Goal: Task Accomplishment & Management: Complete application form

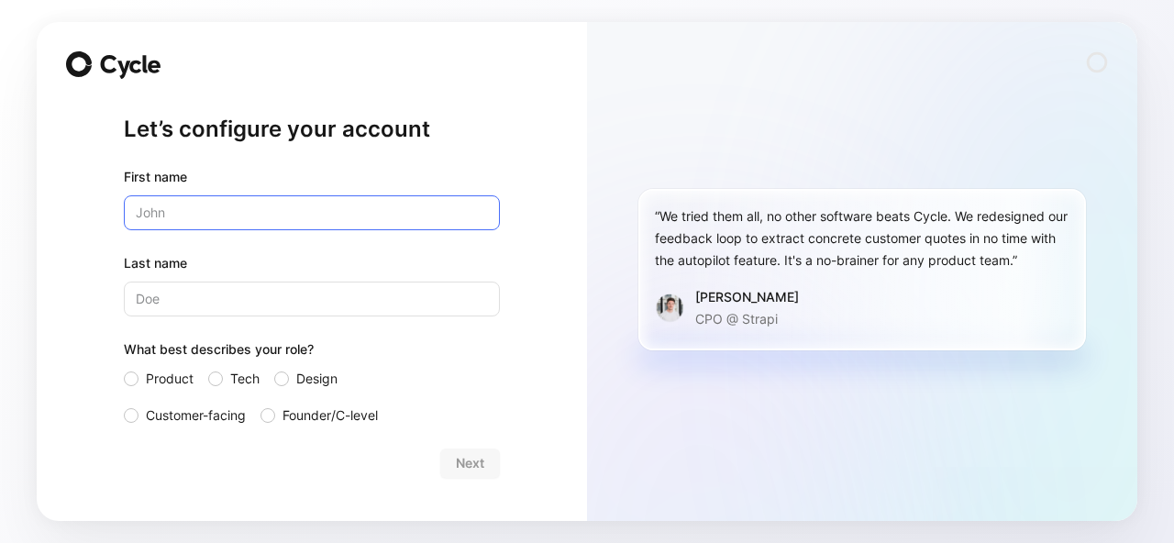
click at [268, 213] on input "text" at bounding box center [312, 212] width 376 height 35
type input "Tristan"
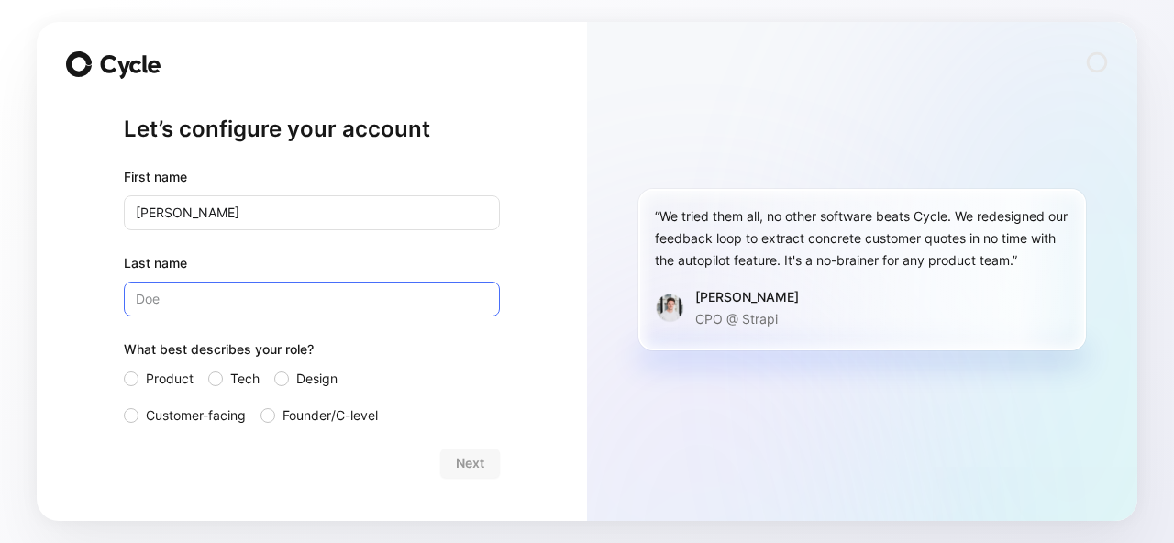
click at [198, 303] on input "Last name" at bounding box center [312, 299] width 376 height 35
type input "Boulfroy"
click at [133, 372] on div at bounding box center [131, 379] width 15 height 15
click at [124, 368] on input "Product" at bounding box center [124, 368] width 0 height 0
click at [461, 94] on div "Let’s configure your account First name Last name What best describes your role…" at bounding box center [312, 271] width 550 height 499
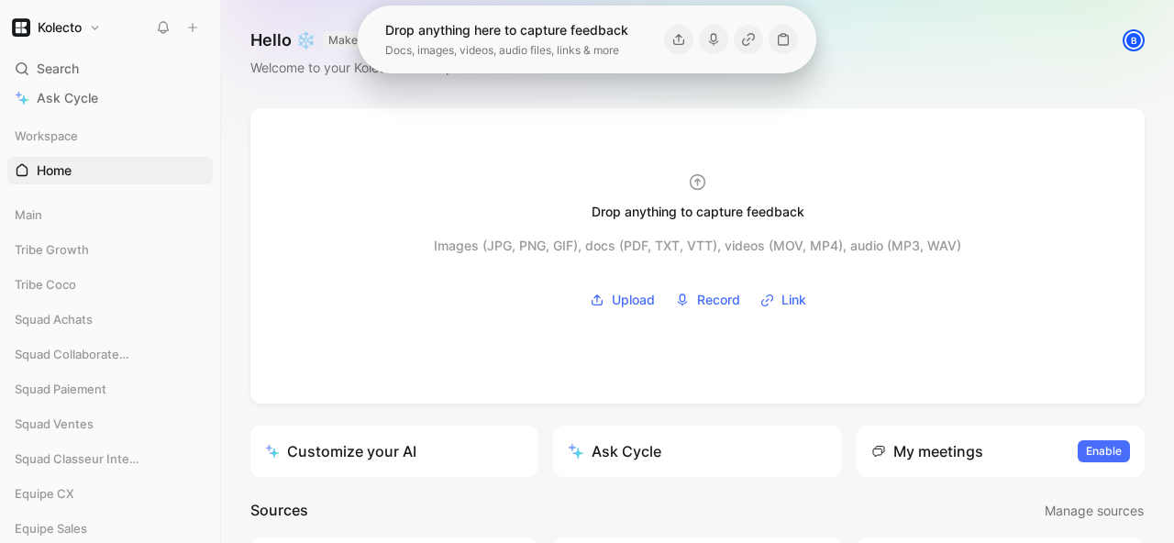
click at [906, 69] on div "Hello ❄️ MAKER Welcome to your Kolecto’s workspace B" at bounding box center [697, 54] width 953 height 108
click at [57, 217] on icon at bounding box center [54, 214] width 13 height 13
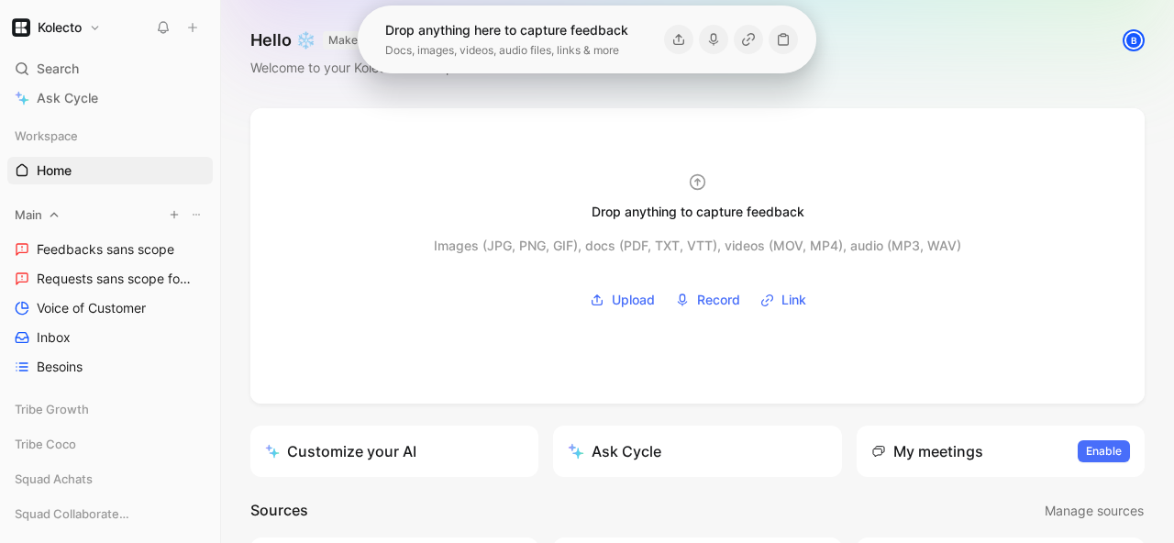
click at [57, 217] on icon at bounding box center [54, 214] width 13 height 13
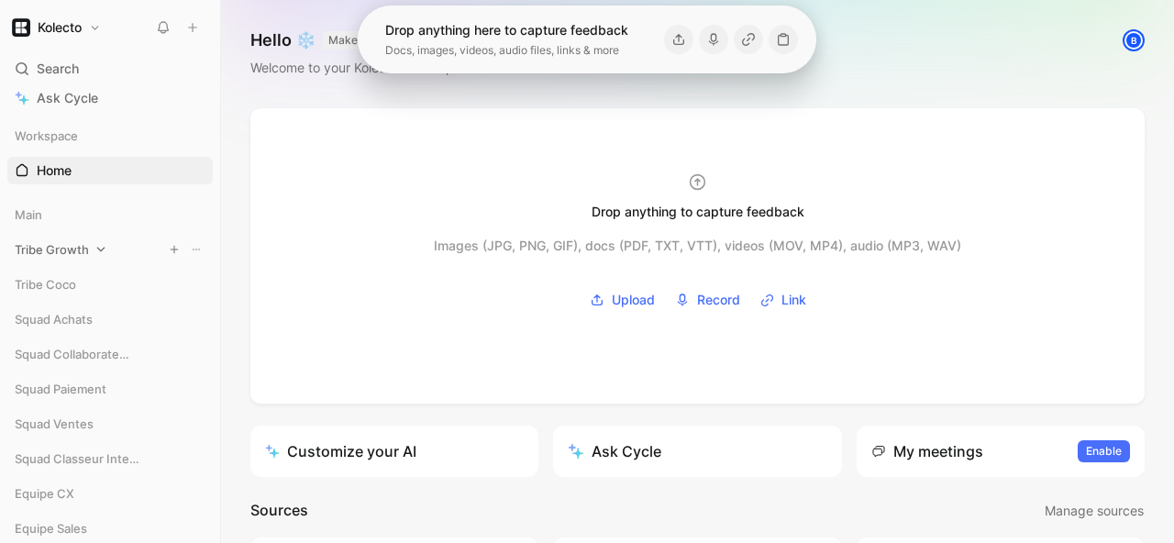
click at [61, 243] on span "Tribe Growth" at bounding box center [52, 249] width 74 height 18
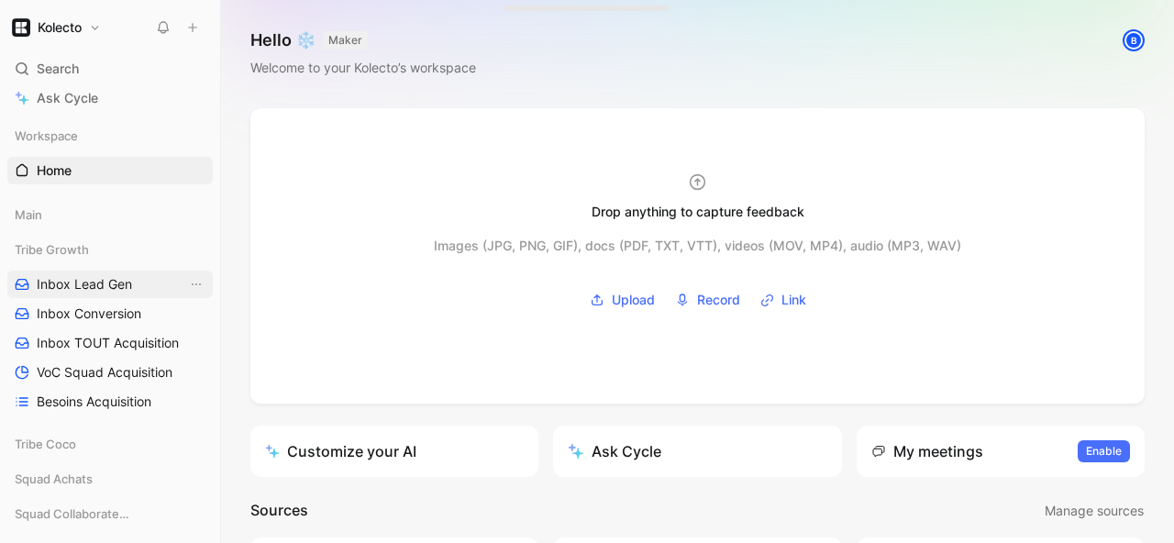
click at [88, 286] on span "Inbox Lead Gen" at bounding box center [84, 284] width 95 height 18
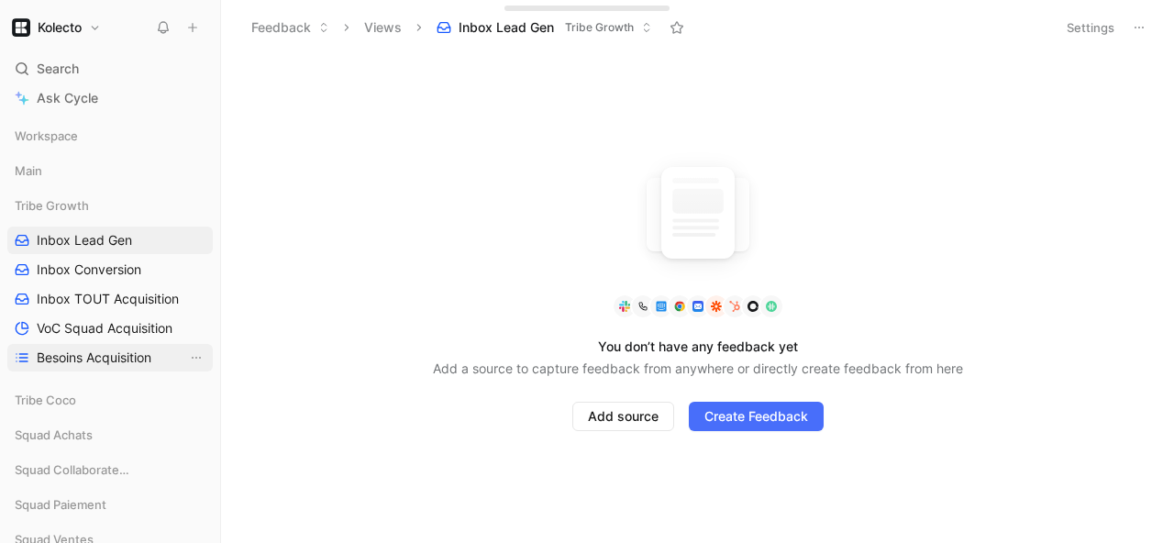
click at [83, 355] on span "Besoins Acquisition" at bounding box center [94, 358] width 115 height 18
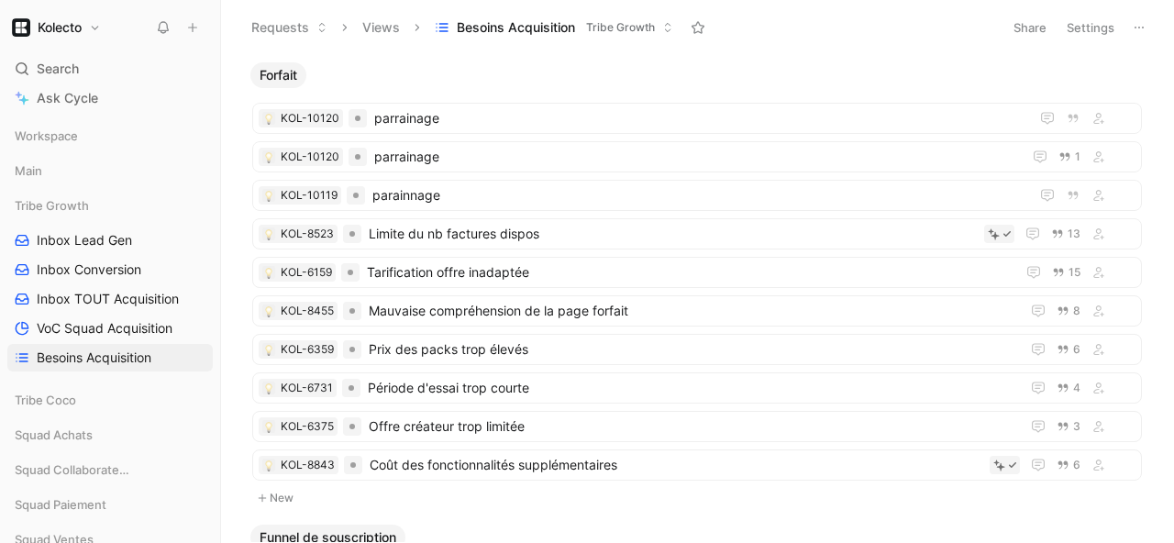
click at [77, 28] on h1 "Kolecto" at bounding box center [60, 27] width 44 height 17
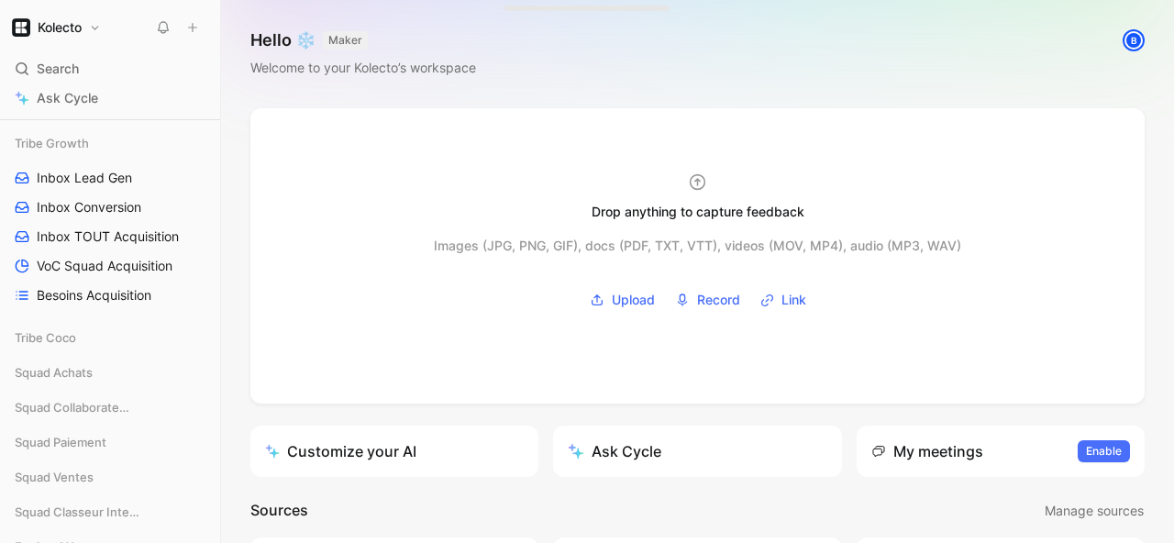
scroll to position [110, 0]
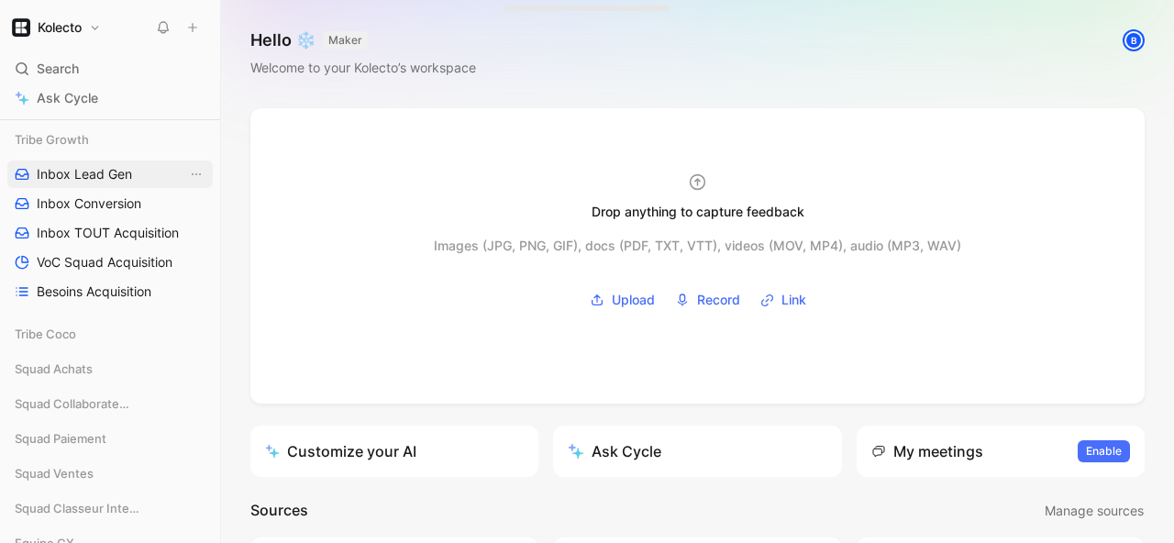
click at [78, 175] on span "Inbox Lead Gen" at bounding box center [84, 174] width 95 height 18
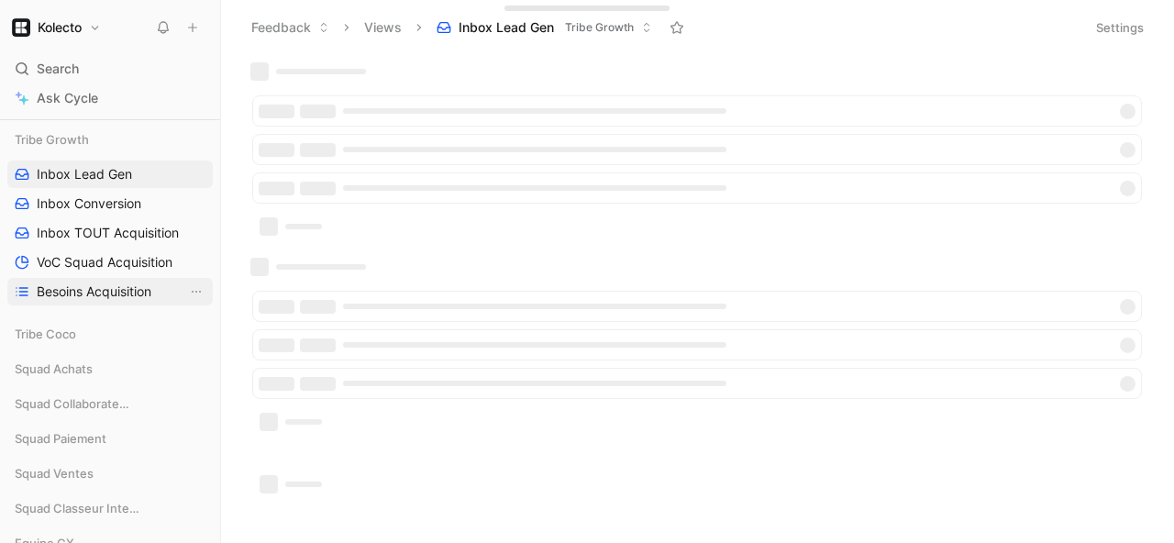
click at [81, 288] on span "Besoins Acquisition" at bounding box center [94, 292] width 115 height 18
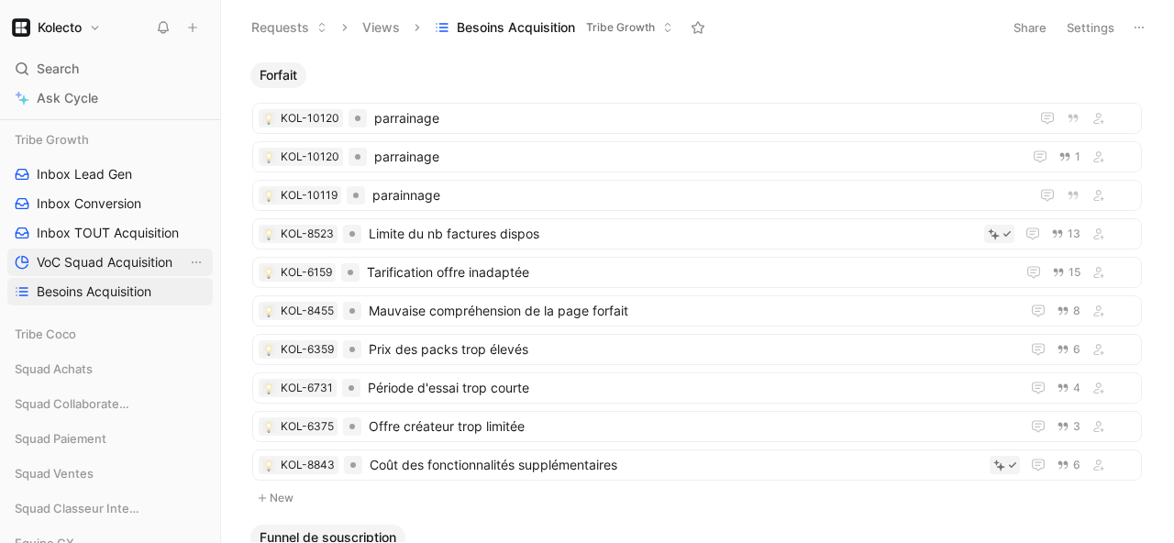
click at [81, 263] on span "VoC Squad Acquisition" at bounding box center [105, 262] width 136 height 18
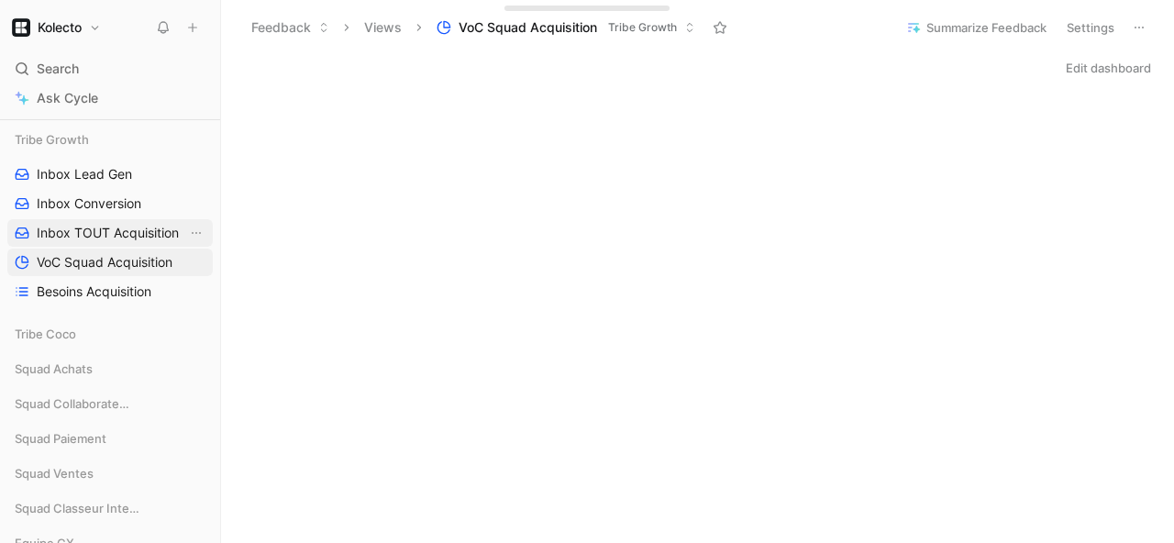
click at [91, 231] on span "Inbox TOUT Acquisition" at bounding box center [108, 233] width 142 height 18
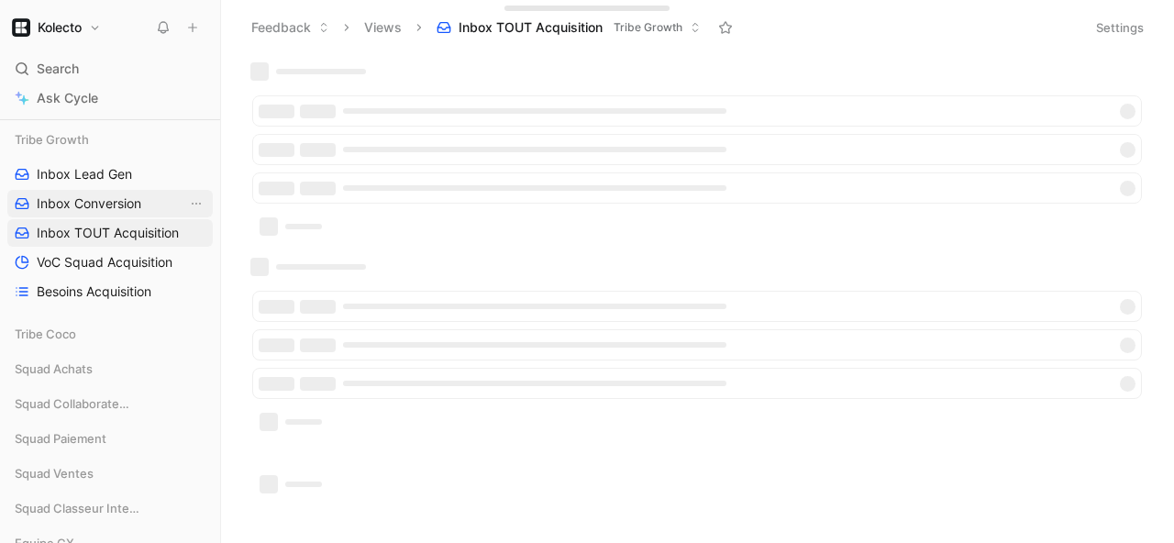
click at [93, 207] on span "Inbox Conversion" at bounding box center [89, 204] width 105 height 18
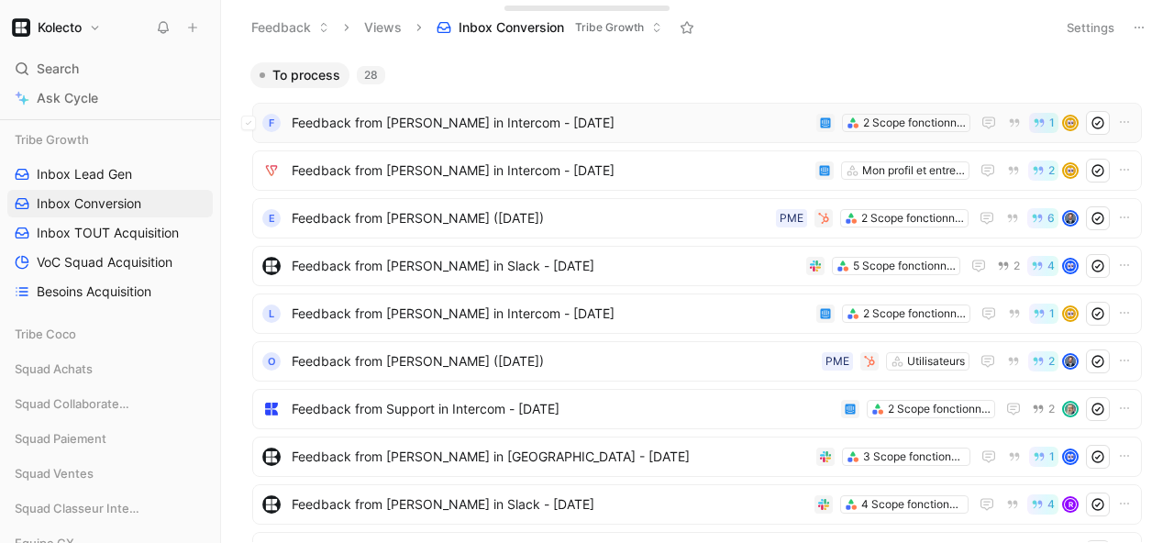
click at [395, 123] on span "Feedback from [PERSON_NAME] in Intercom - [DATE]" at bounding box center [550, 123] width 517 height 22
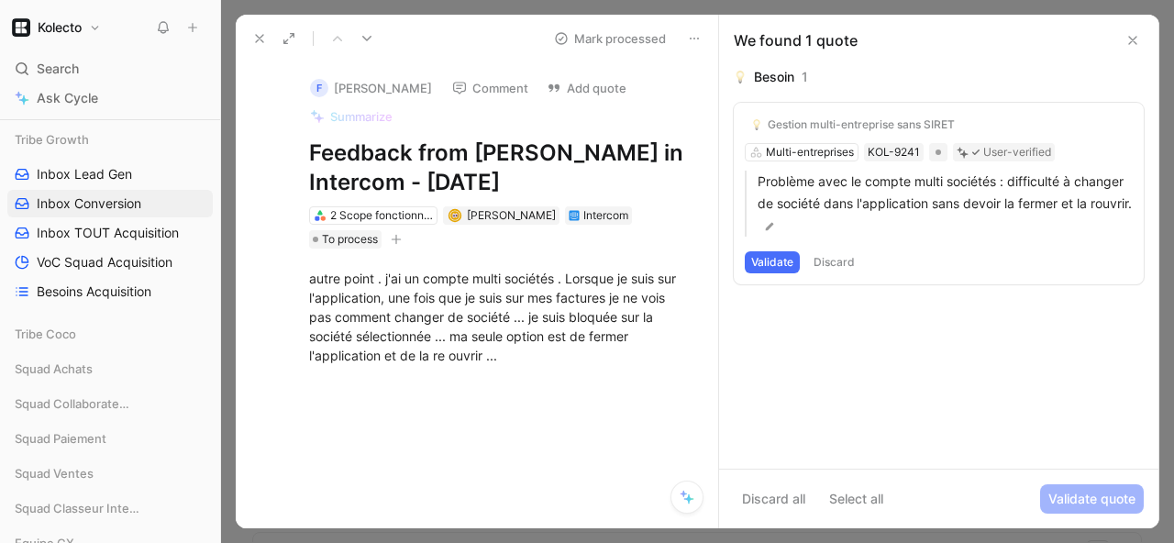
click at [1134, 41] on use at bounding box center [1132, 40] width 7 height 7
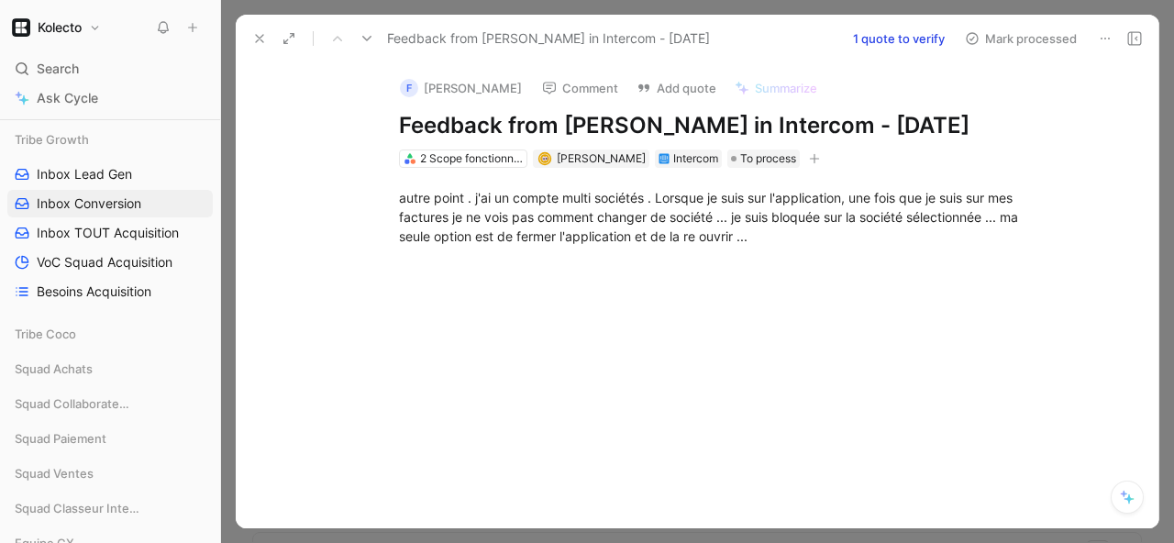
click at [261, 35] on use at bounding box center [259, 38] width 7 height 7
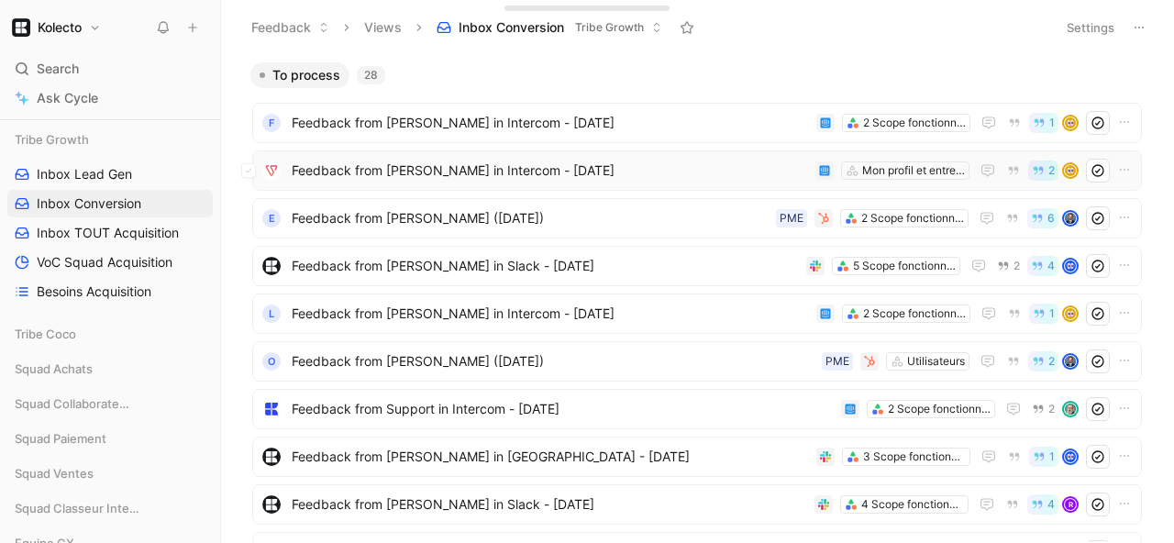
click at [434, 171] on span "Feedback from [PERSON_NAME] in Intercom - [DATE]" at bounding box center [550, 171] width 517 height 22
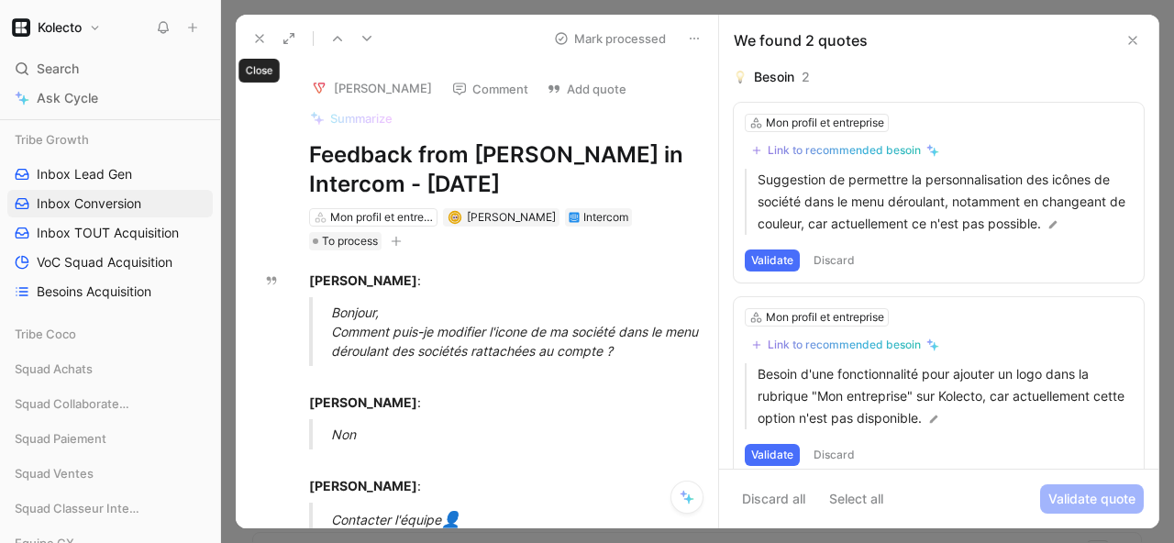
click at [259, 33] on icon at bounding box center [259, 38] width 15 height 15
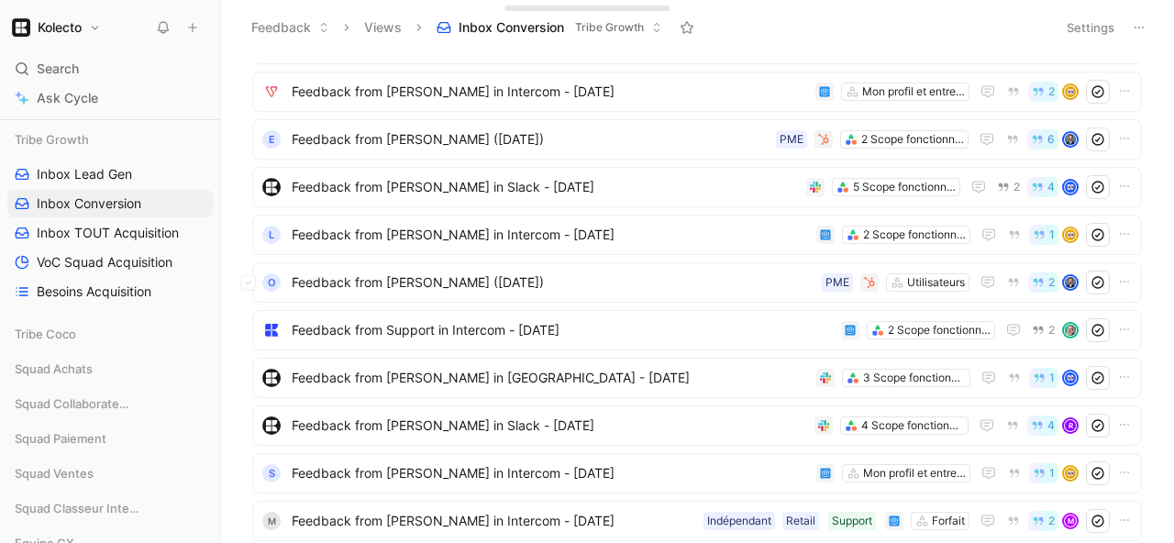
scroll to position [83, 0]
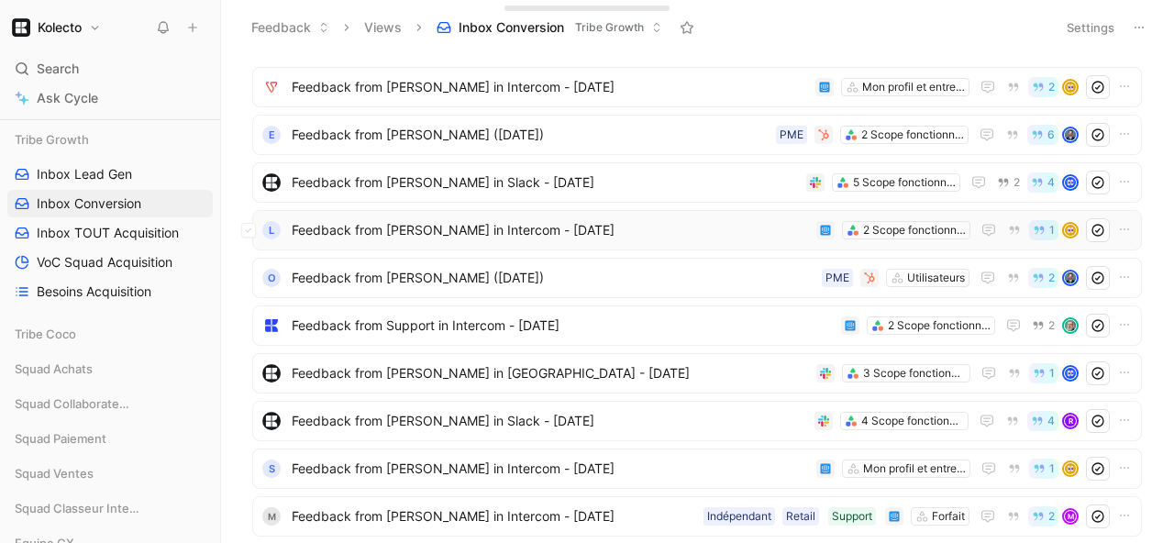
click at [415, 238] on span "Feedback from [PERSON_NAME] in Intercom - [DATE]" at bounding box center [550, 230] width 517 height 22
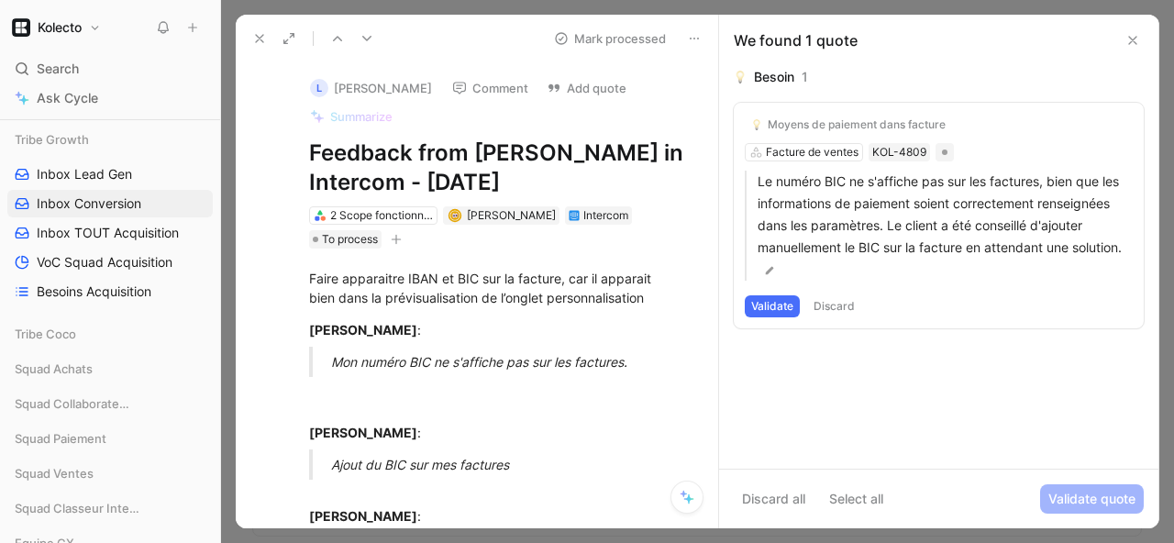
click at [257, 38] on icon at bounding box center [259, 38] width 15 height 15
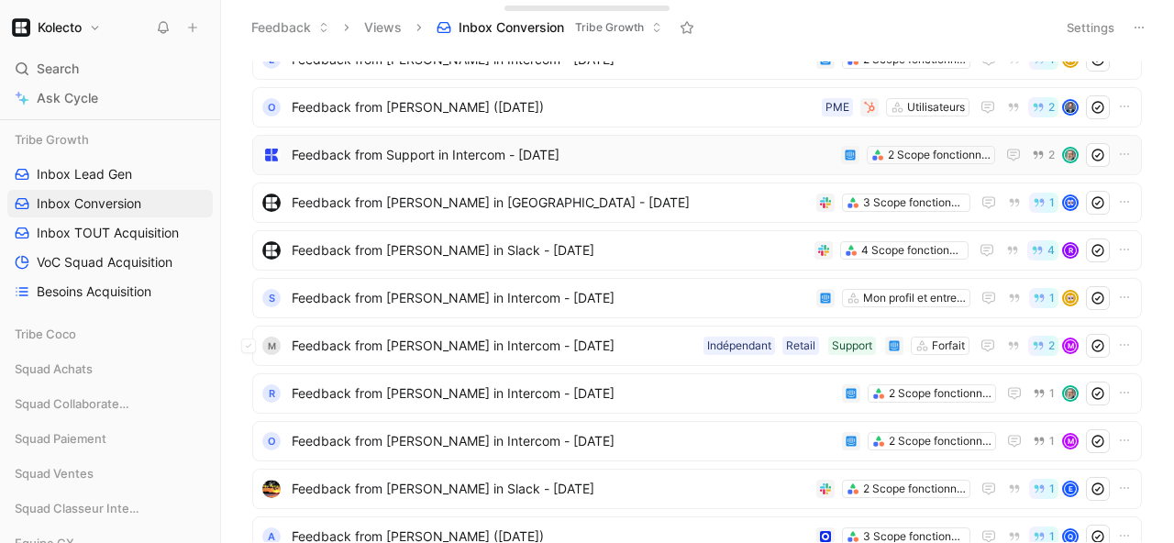
scroll to position [257, 0]
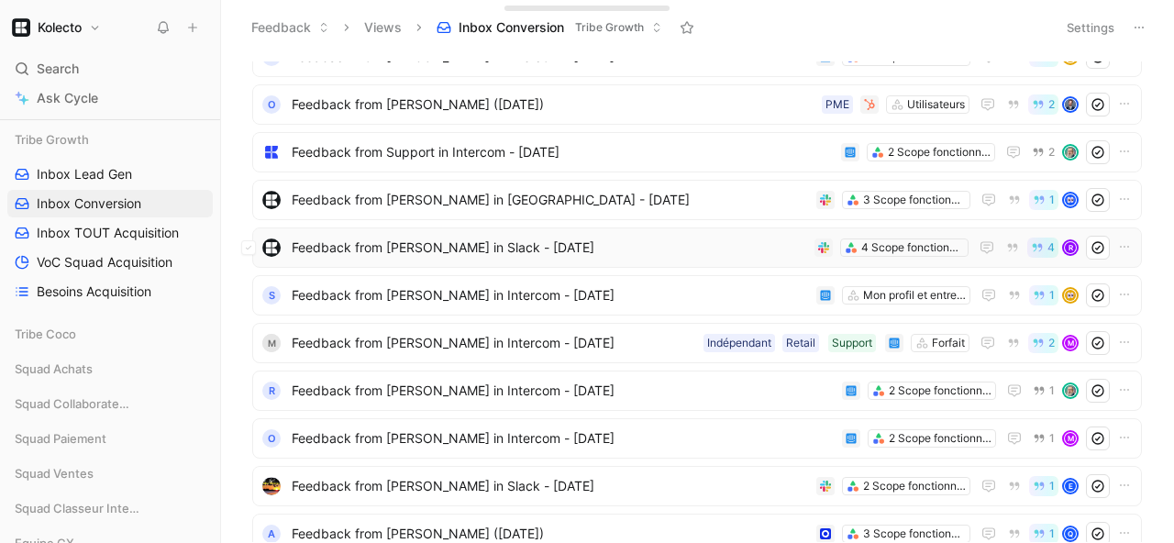
click at [374, 245] on span "Feedback from [PERSON_NAME] in Slack - [DATE]" at bounding box center [550, 248] width 516 height 22
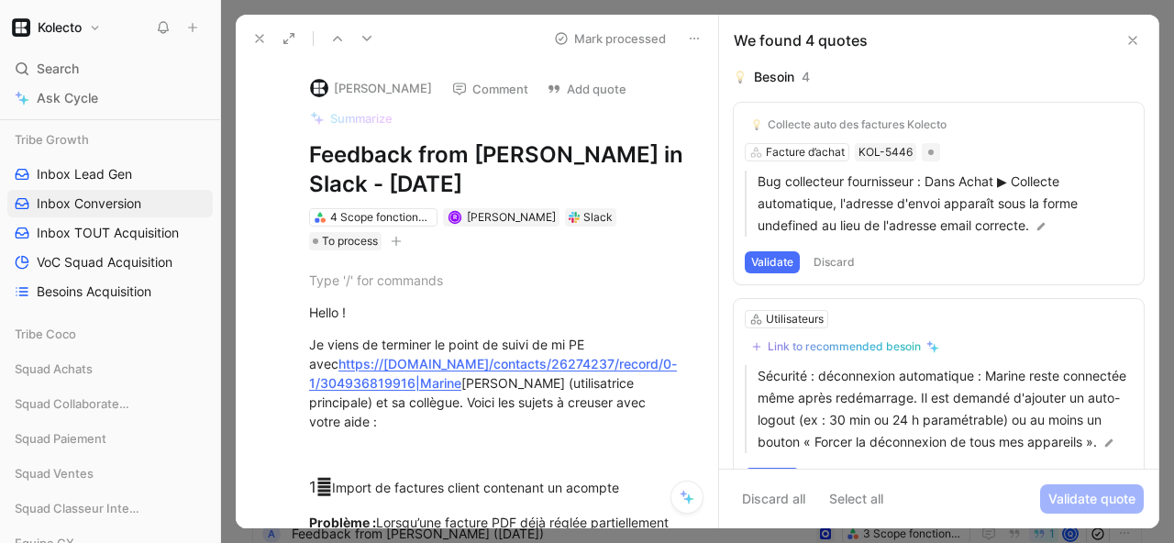
click at [259, 35] on icon at bounding box center [259, 38] width 15 height 15
